Goal: Find specific page/section: Find specific page/section

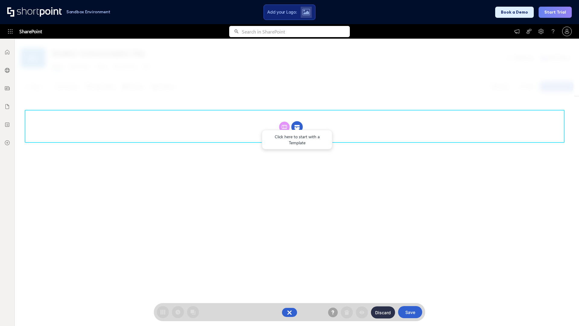
click at [297, 127] on circle at bounding box center [296, 126] width 11 height 11
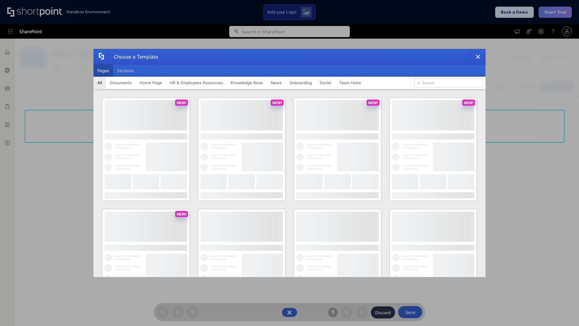
click at [103, 71] on button "Pages" at bounding box center [103, 71] width 20 height 12
type input "HR 10"
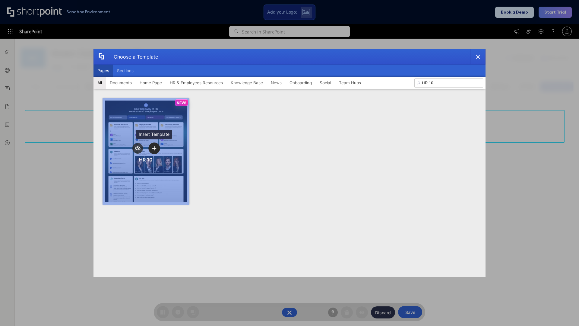
click at [154, 148] on icon "template selector" at bounding box center [154, 148] width 4 height 4
